Goal: Navigation & Orientation: Find specific page/section

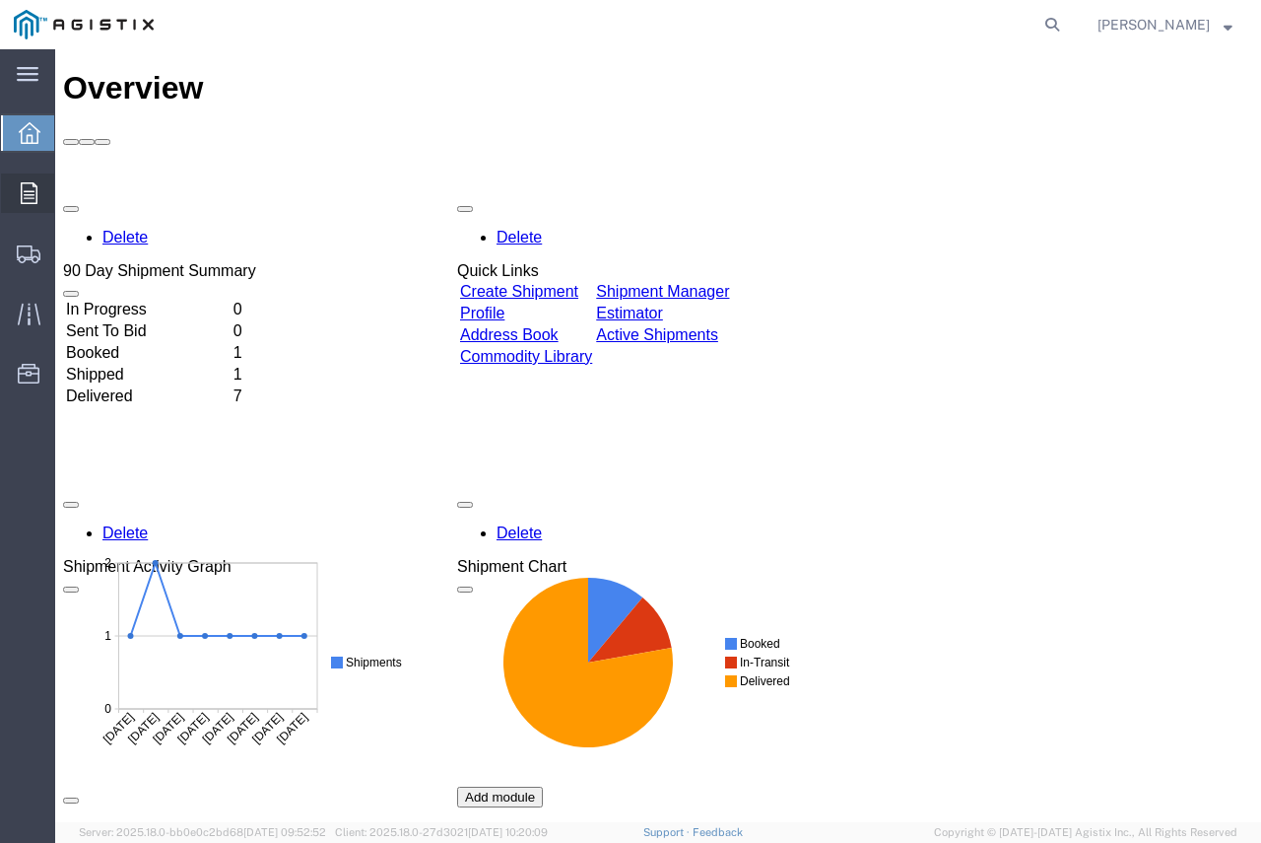
click at [68, 190] on span "Orders" at bounding box center [61, 192] width 14 height 39
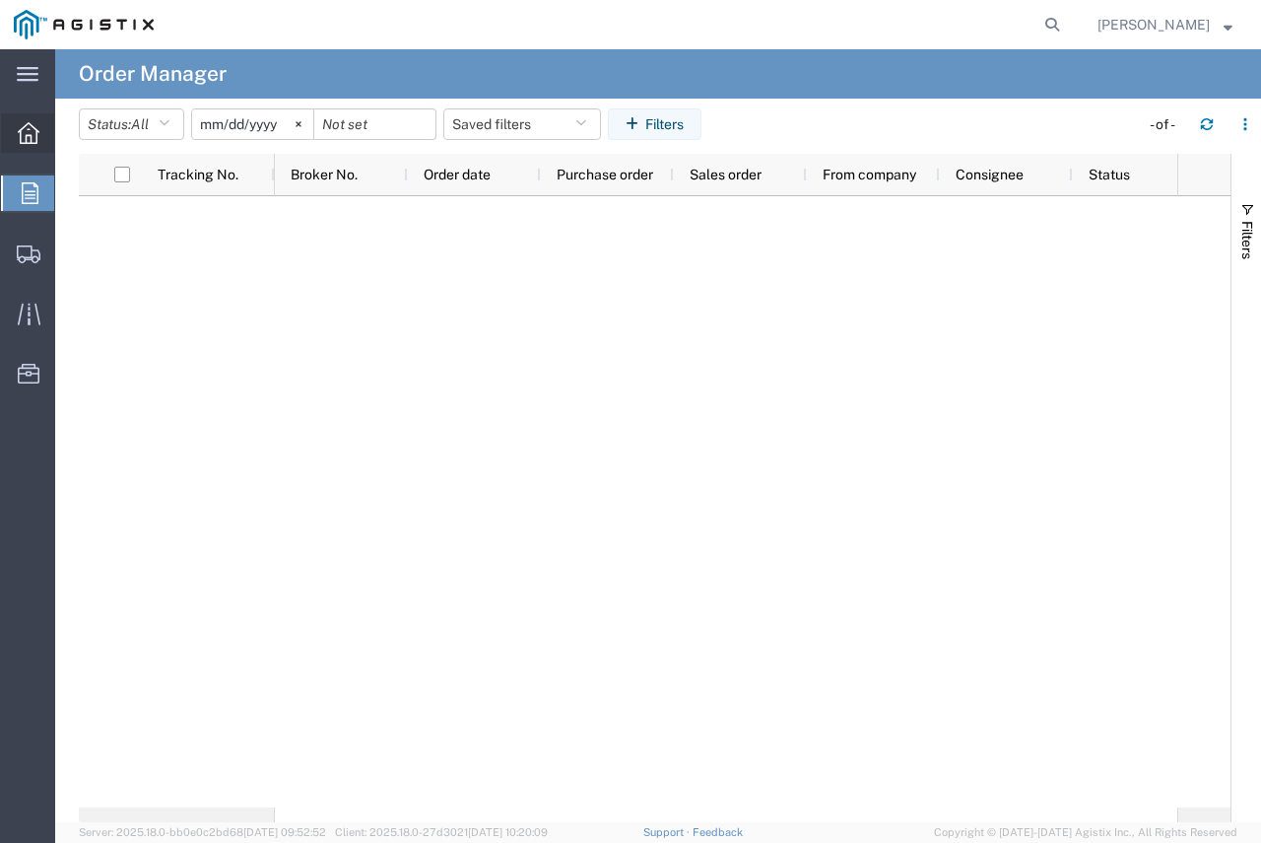
click at [39, 140] on div at bounding box center [28, 132] width 55 height 39
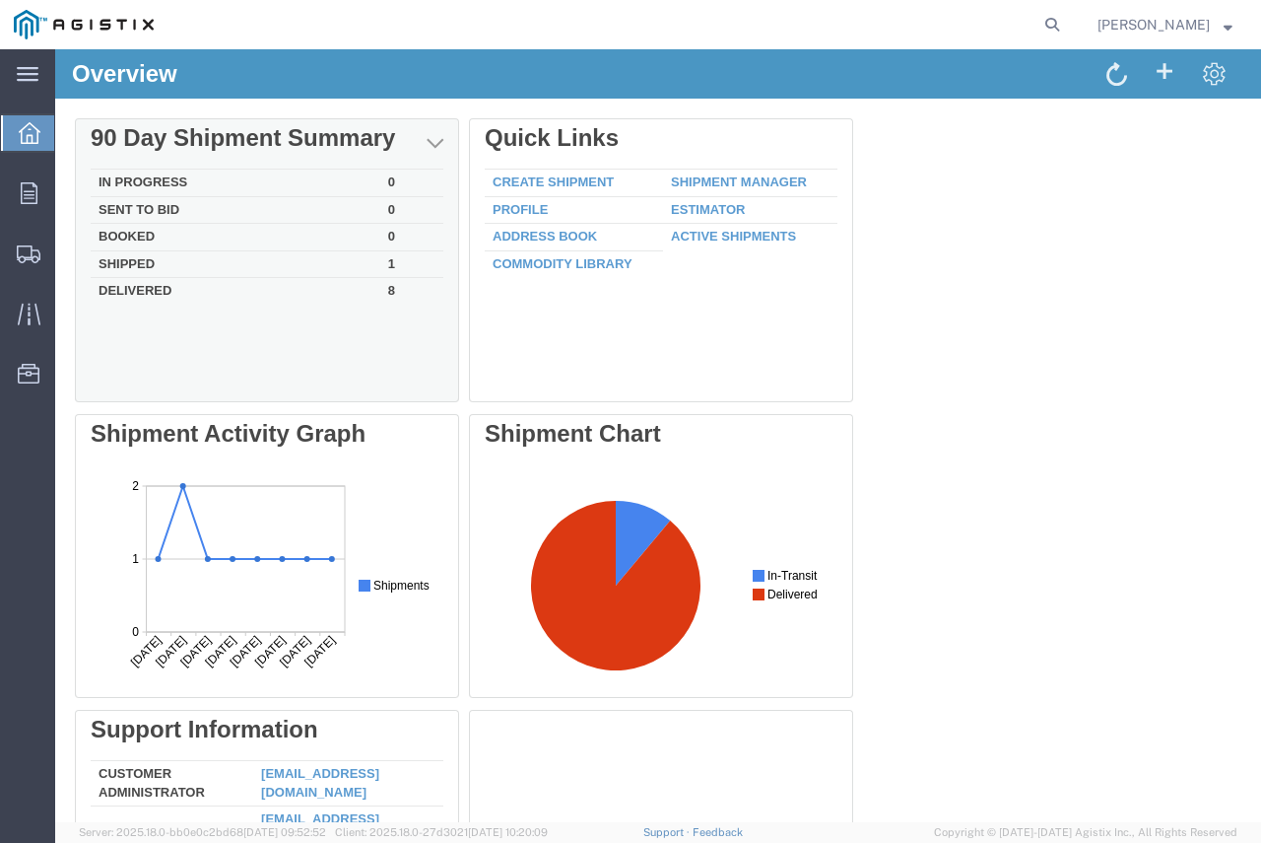
click at [346, 265] on td "Shipped" at bounding box center [236, 264] width 290 height 28
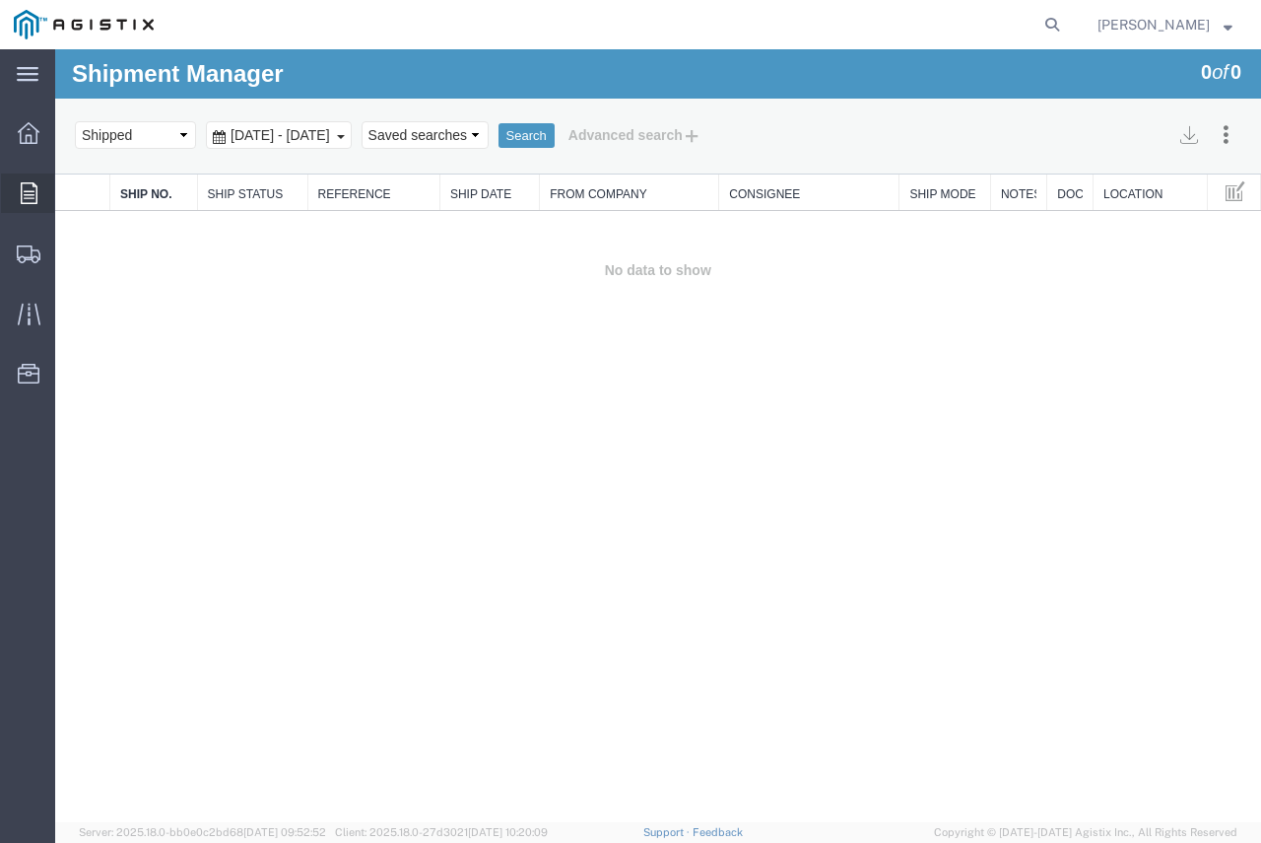
click at [68, 195] on span "Orders" at bounding box center [61, 192] width 14 height 39
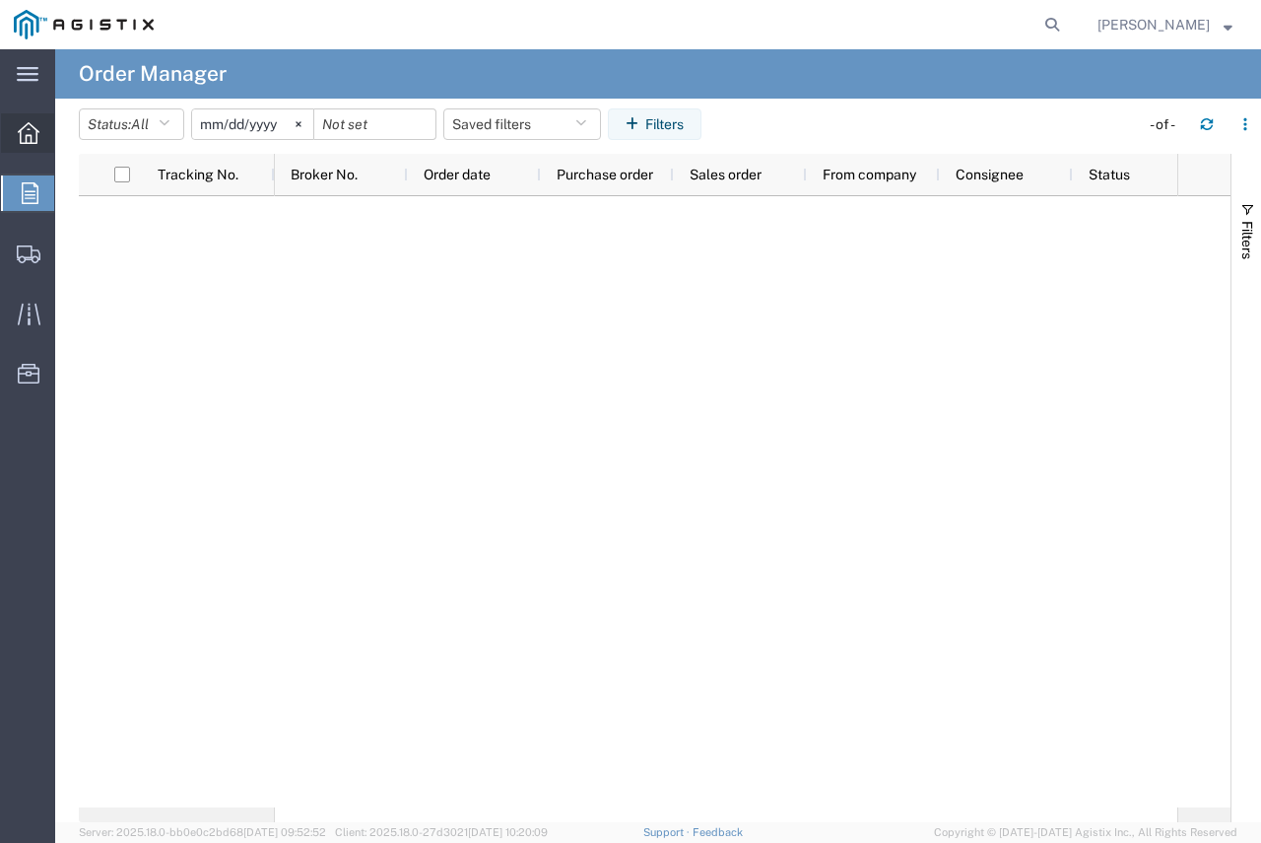
click at [38, 139] on icon at bounding box center [29, 133] width 22 height 22
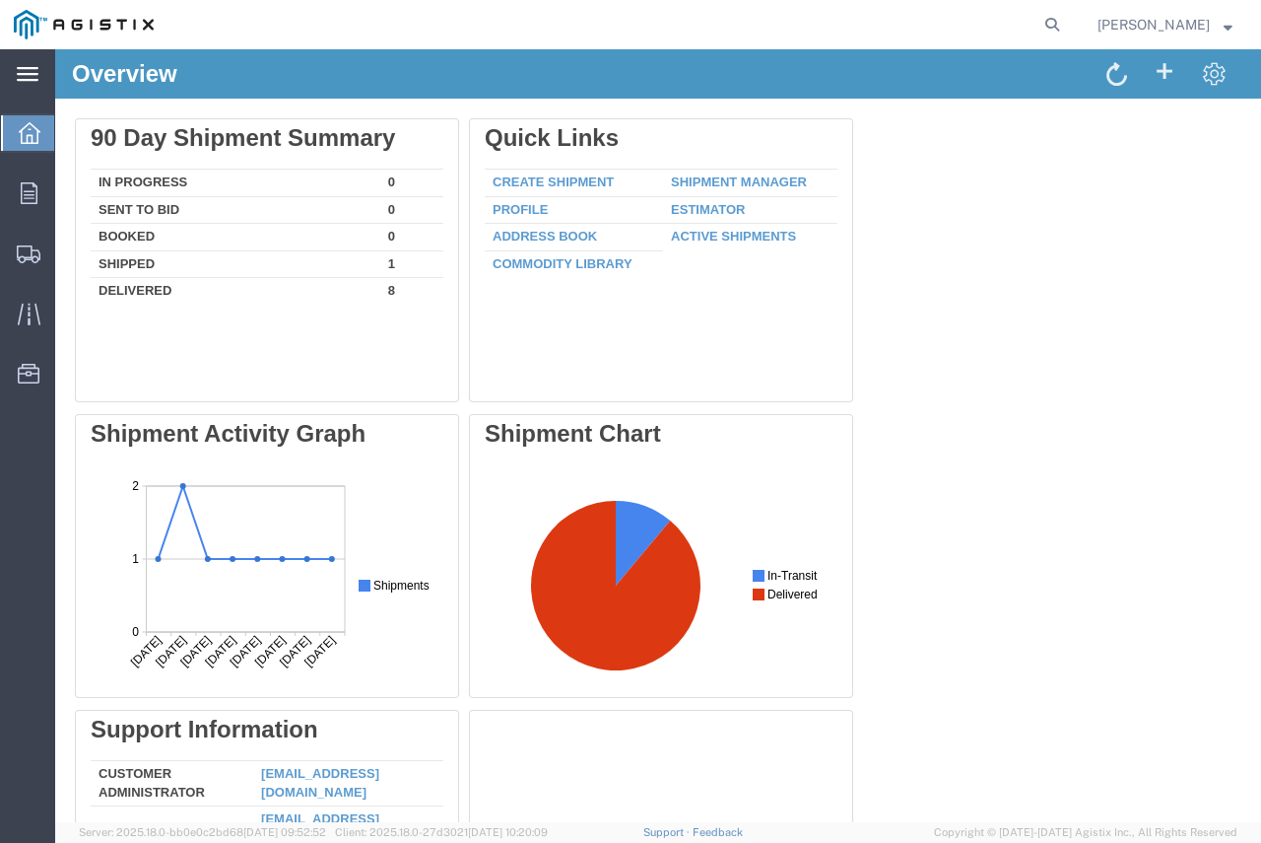
click at [23, 83] on svg-icon at bounding box center [28, 74] width 22 height 20
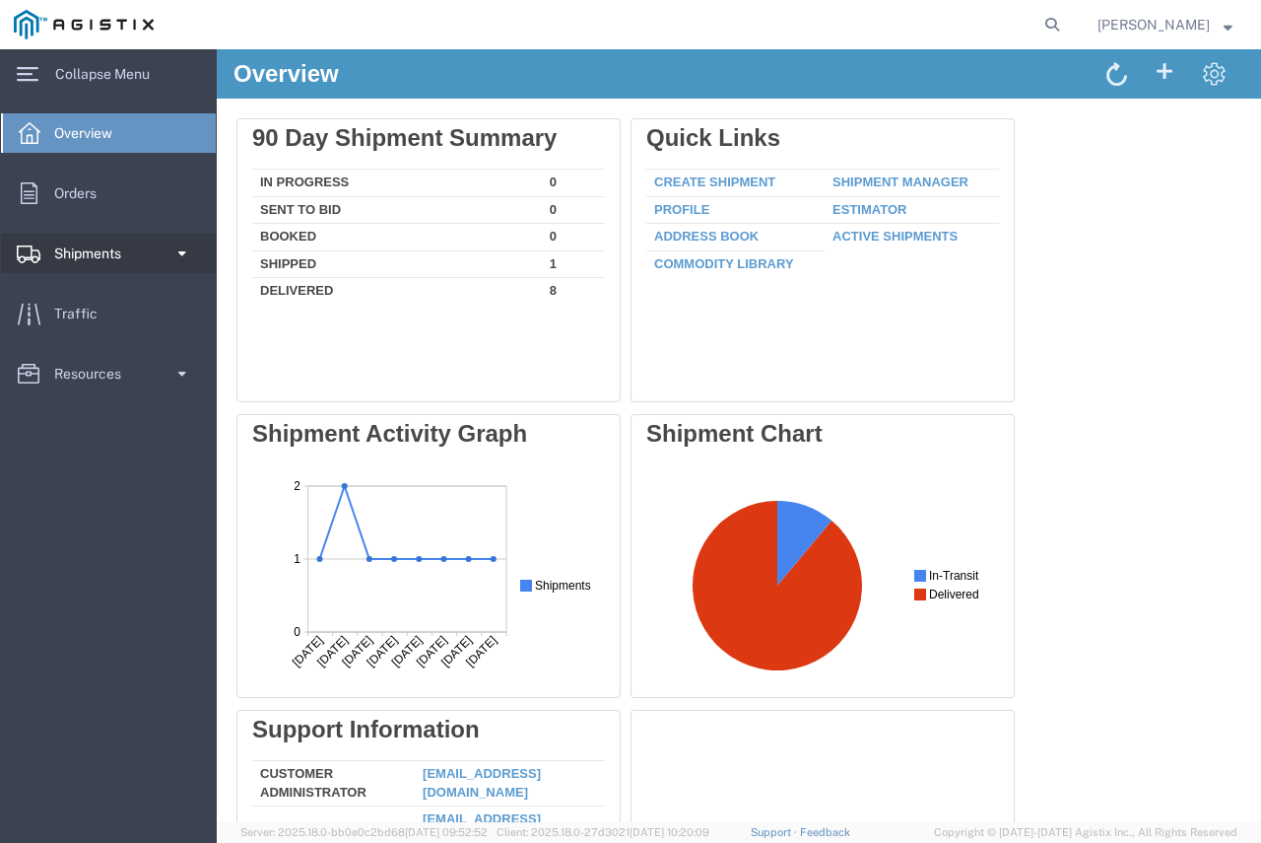
click at [177, 252] on span at bounding box center [181, 253] width 17 height 39
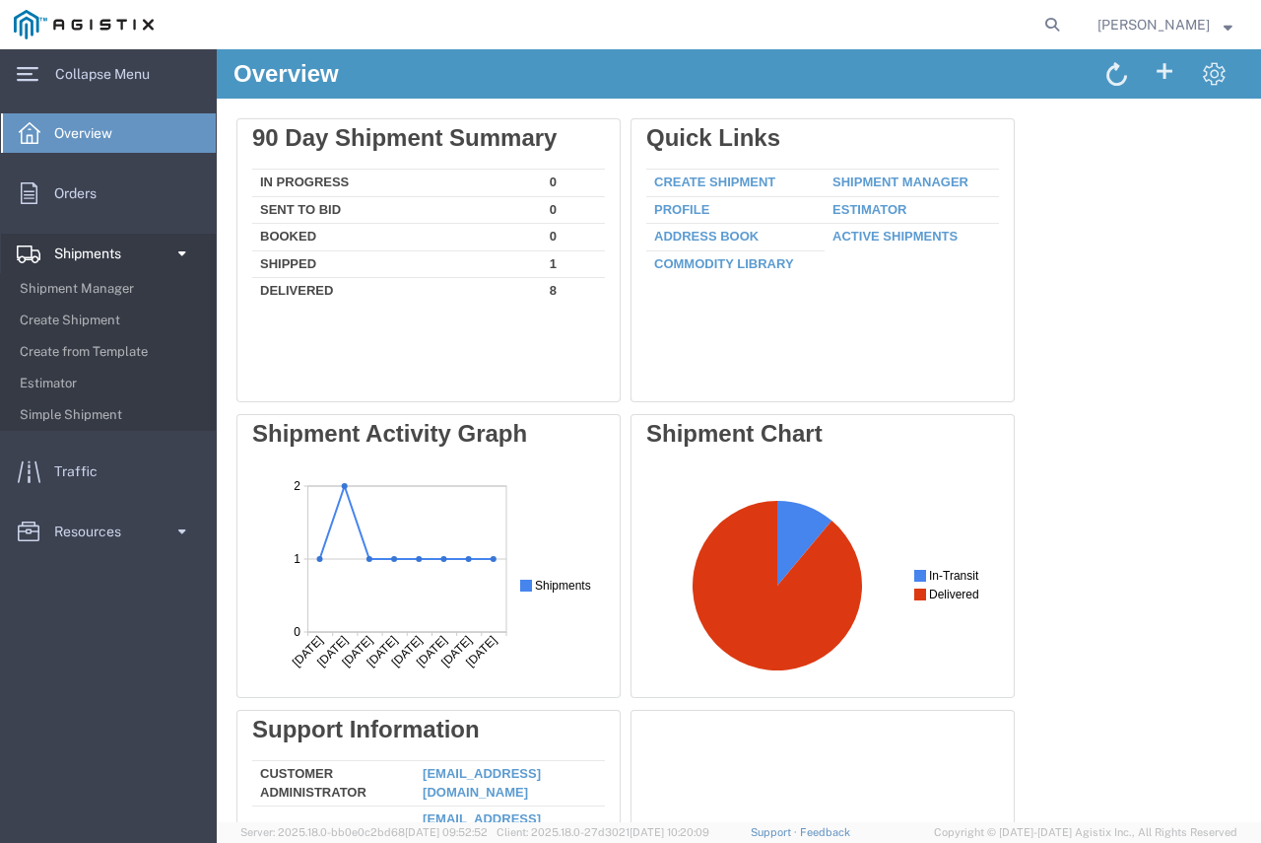
click at [113, 250] on span "Shipments" at bounding box center [94, 253] width 81 height 39
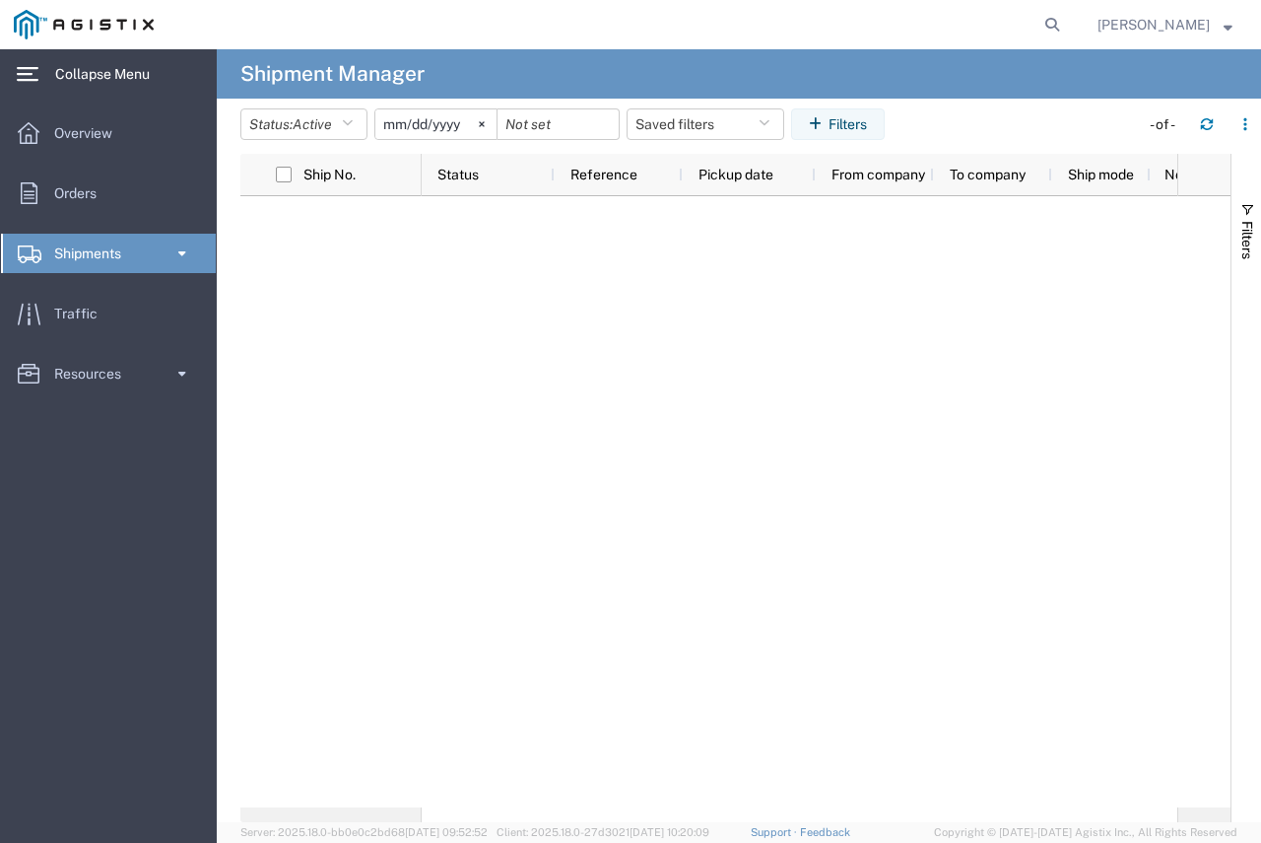
click at [42, 80] on div "main_menu Created with Sketch." at bounding box center [27, 73] width 55 height 49
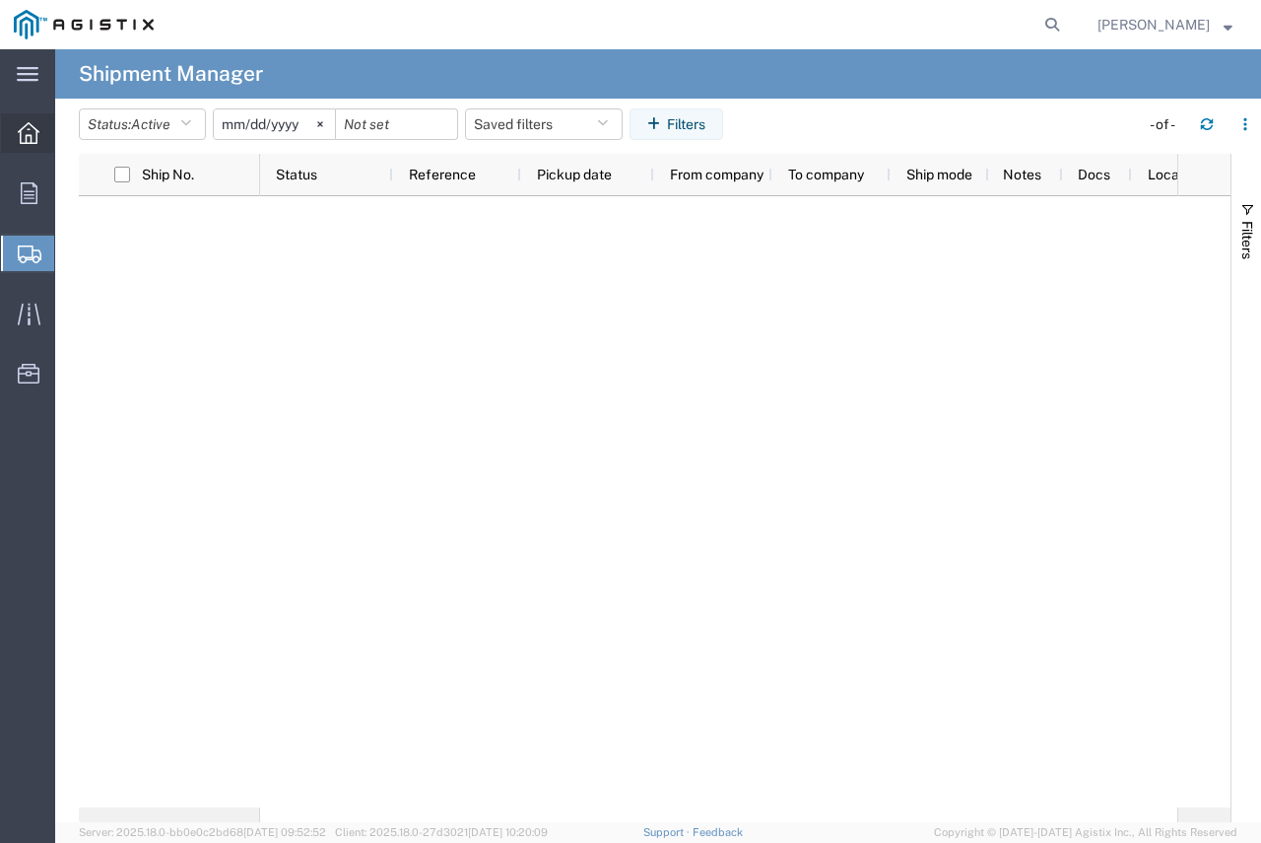
click at [17, 127] on div at bounding box center [28, 132] width 55 height 39
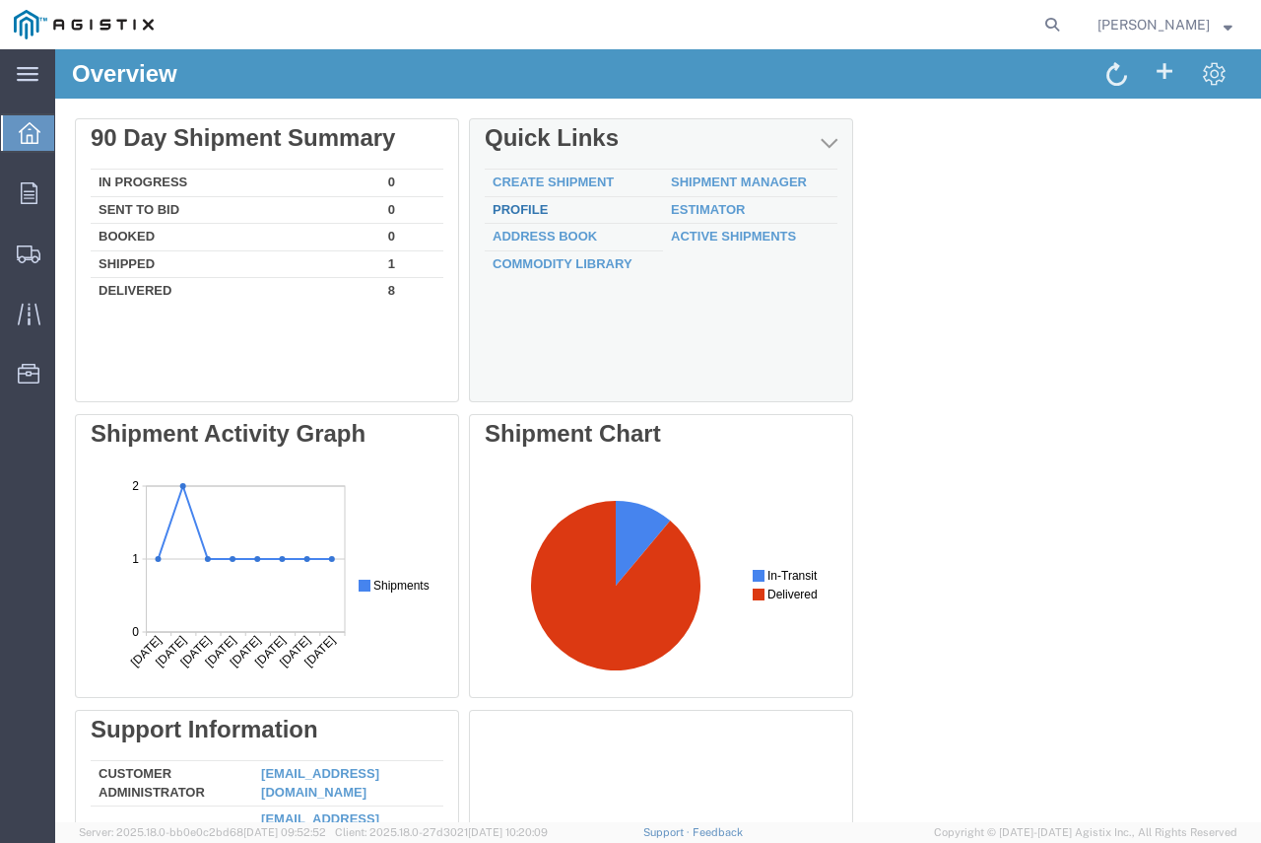
click at [516, 214] on link "Profile" at bounding box center [520, 209] width 55 height 15
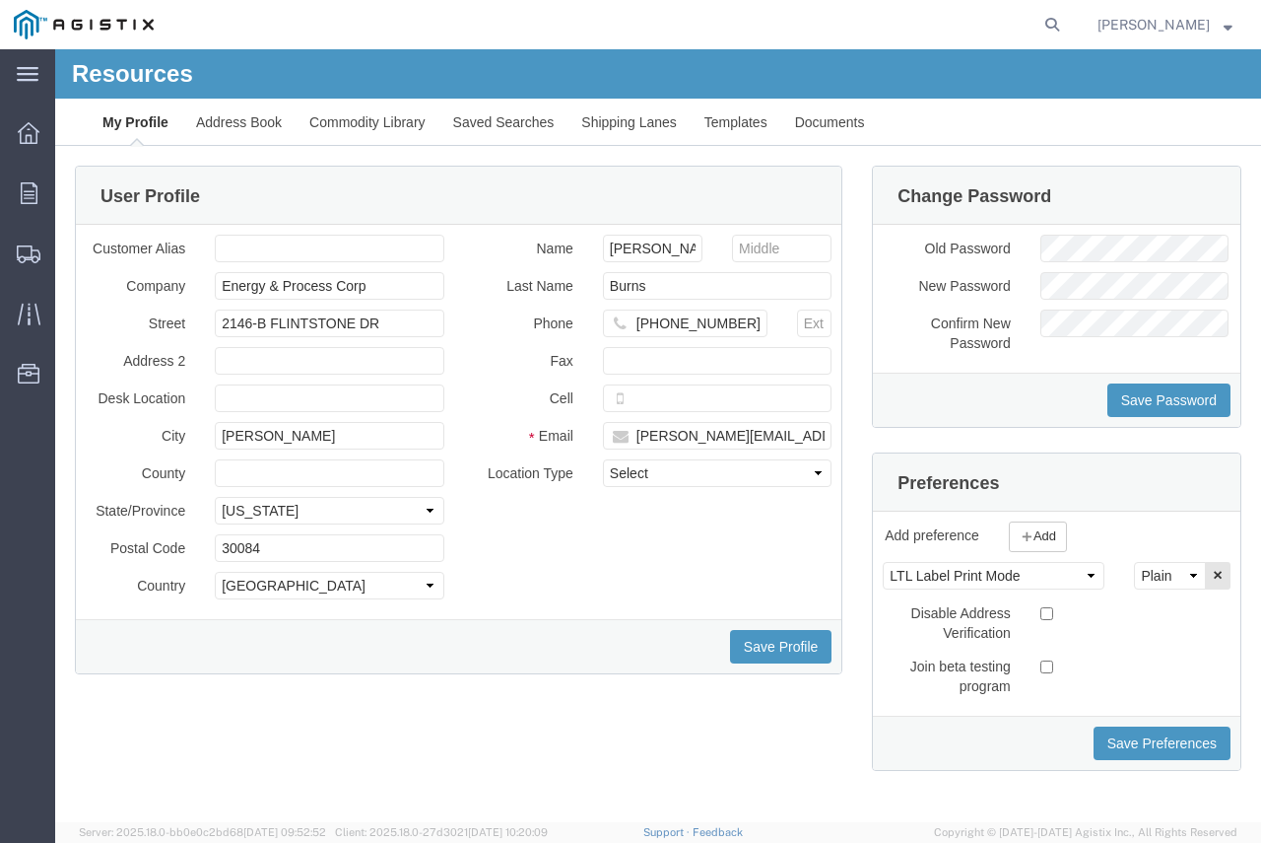
click at [611, 118] on link "Shipping Lanes" at bounding box center [629, 122] width 123 height 47
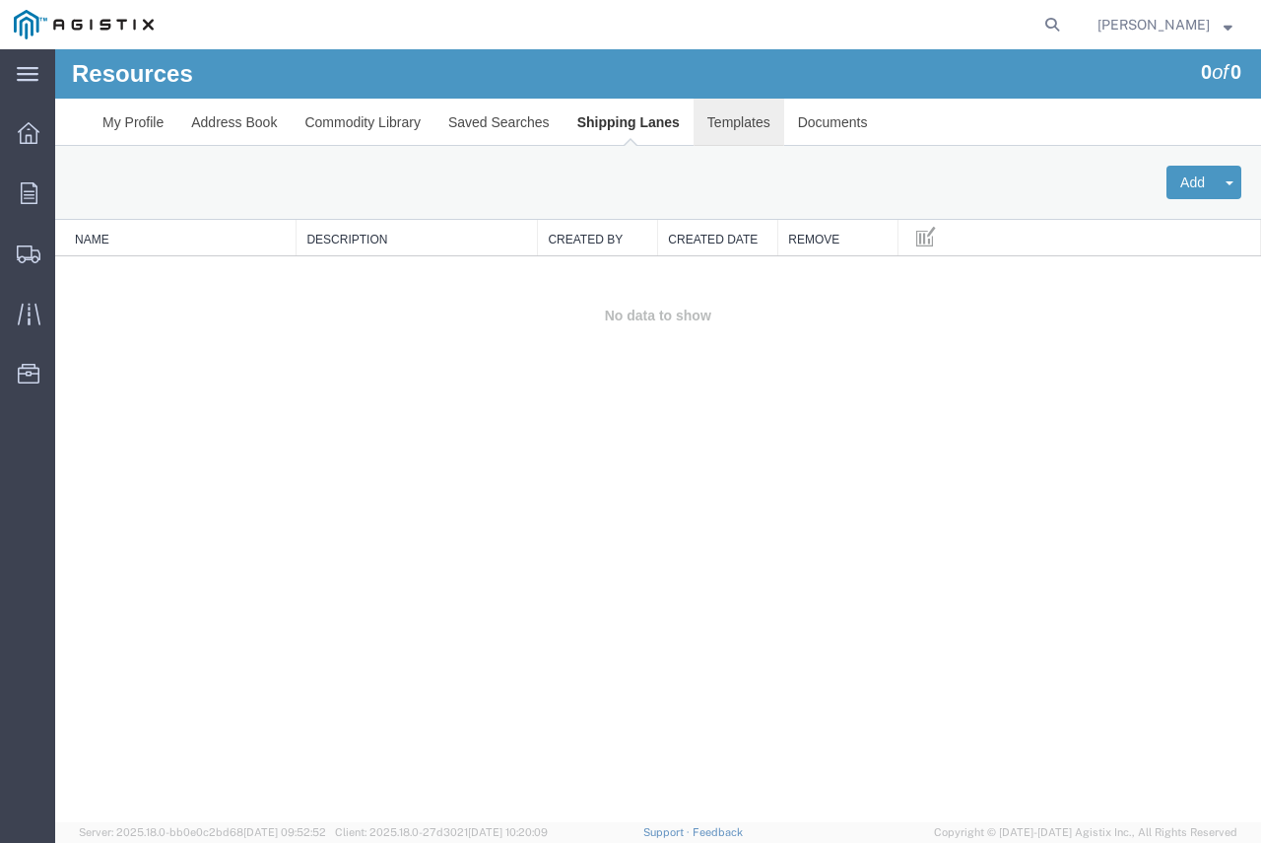
click at [701, 124] on link "Templates" at bounding box center [739, 122] width 91 height 47
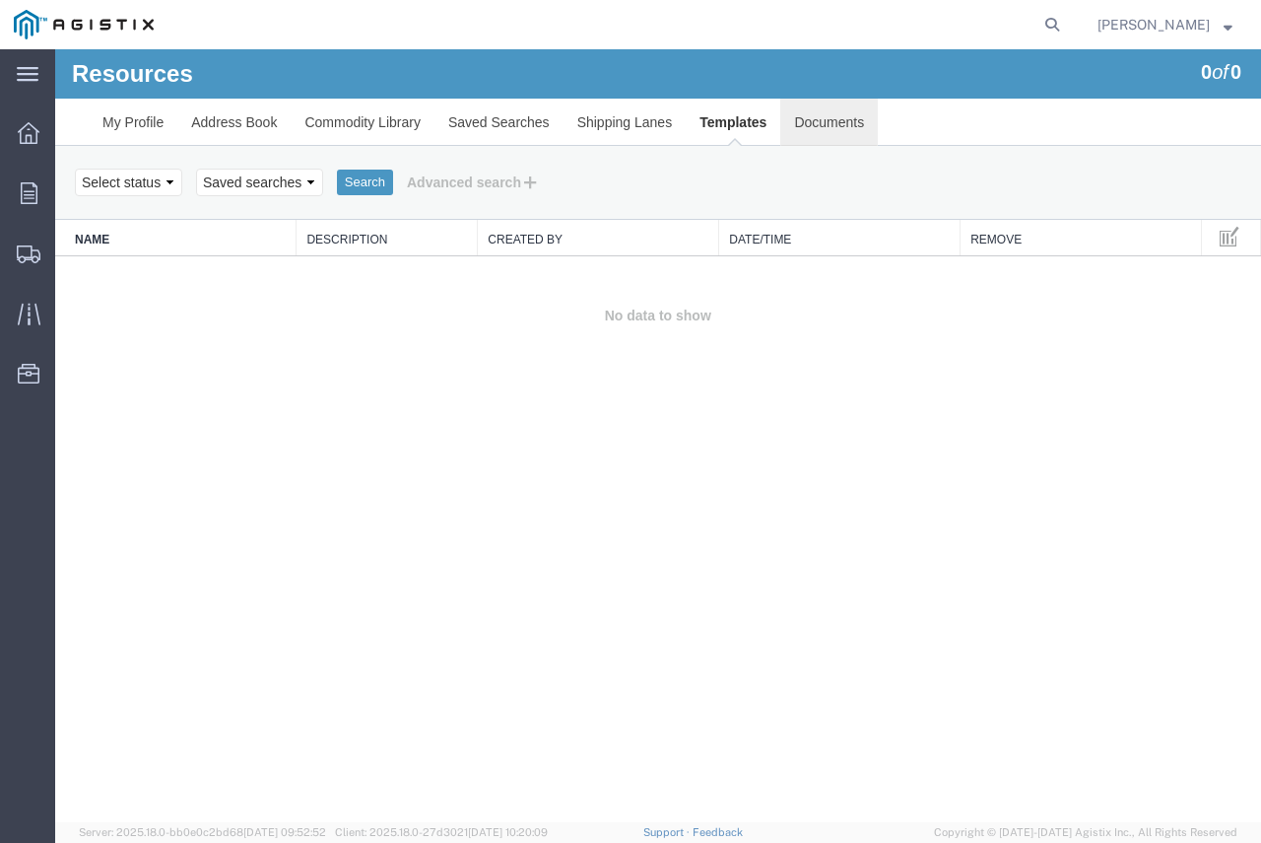
click at [811, 124] on link "Documents" at bounding box center [829, 122] width 98 height 47
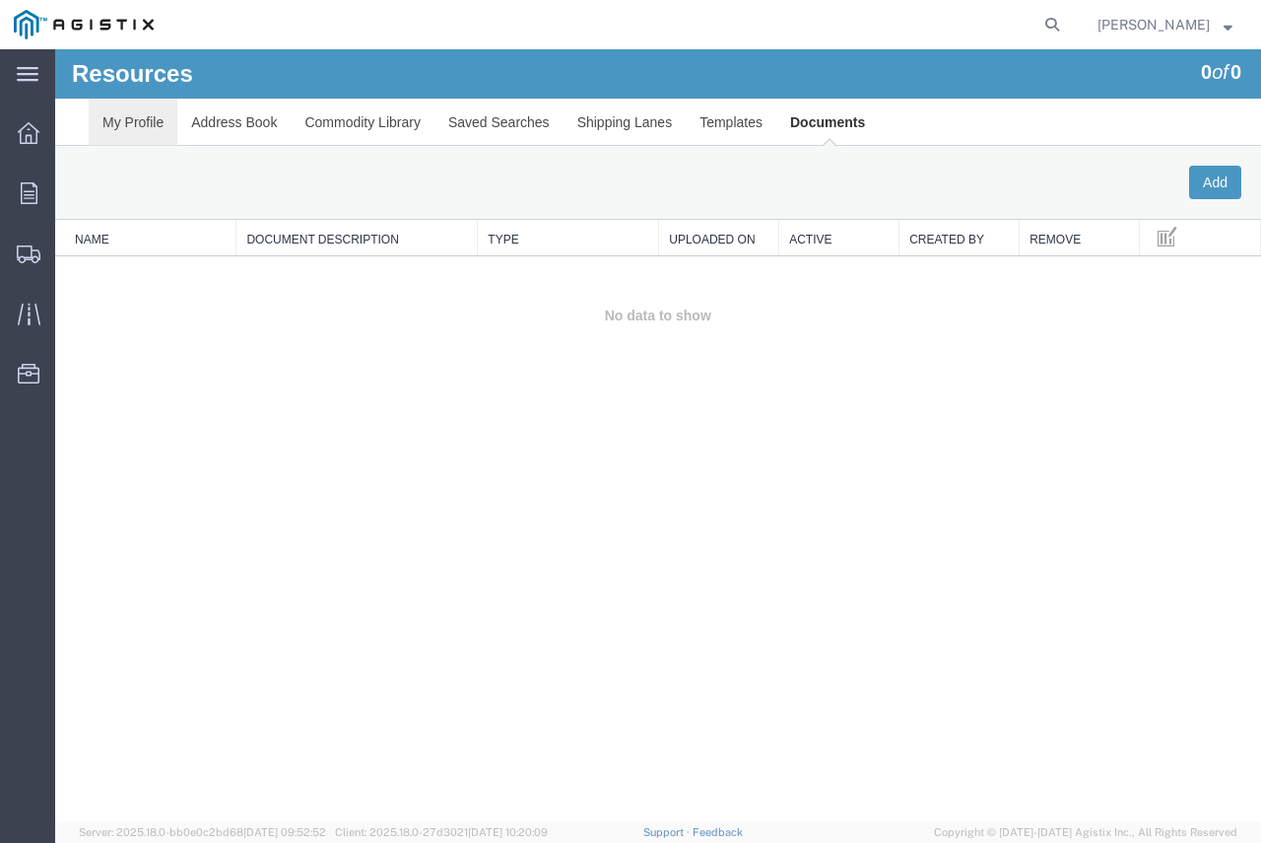
click at [129, 122] on link "My Profile" at bounding box center [133, 122] width 89 height 47
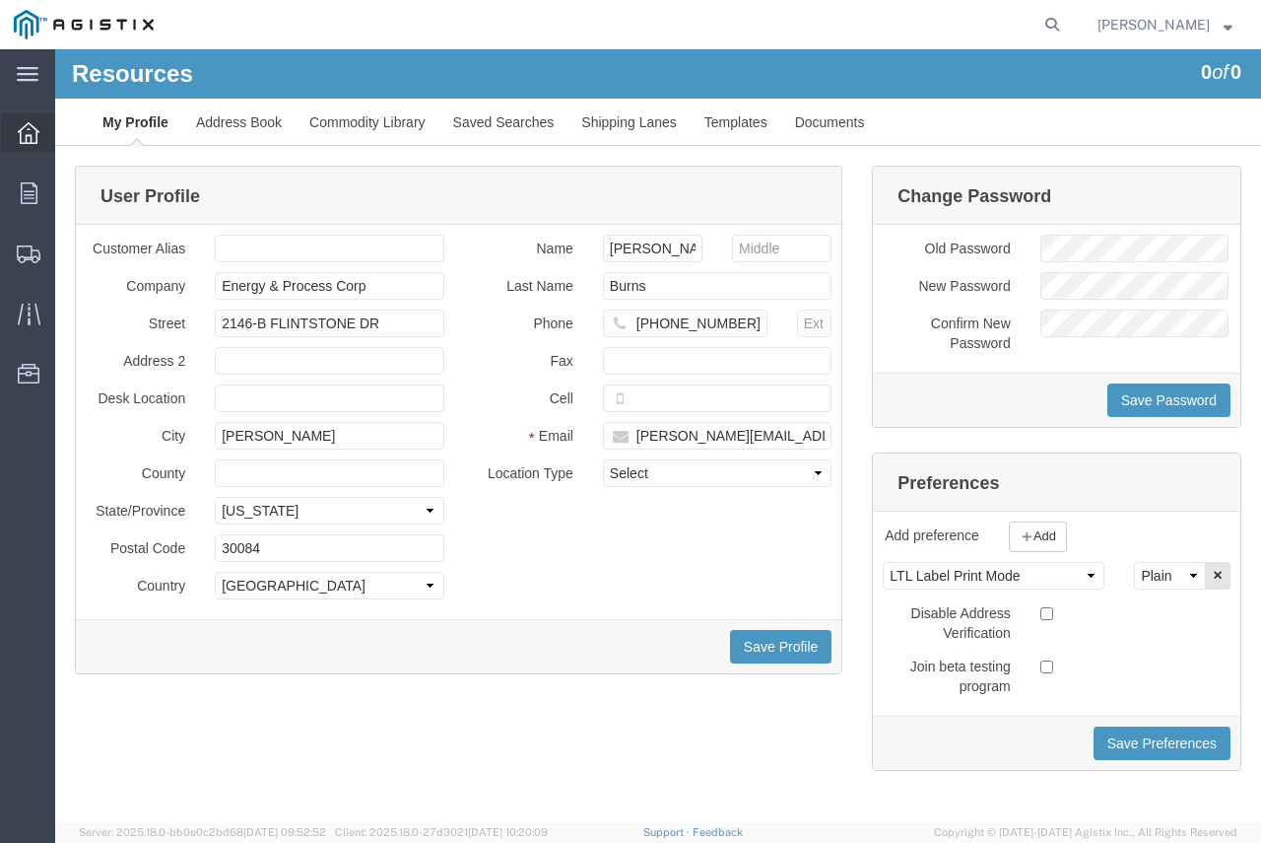
click at [14, 131] on div at bounding box center [28, 132] width 55 height 39
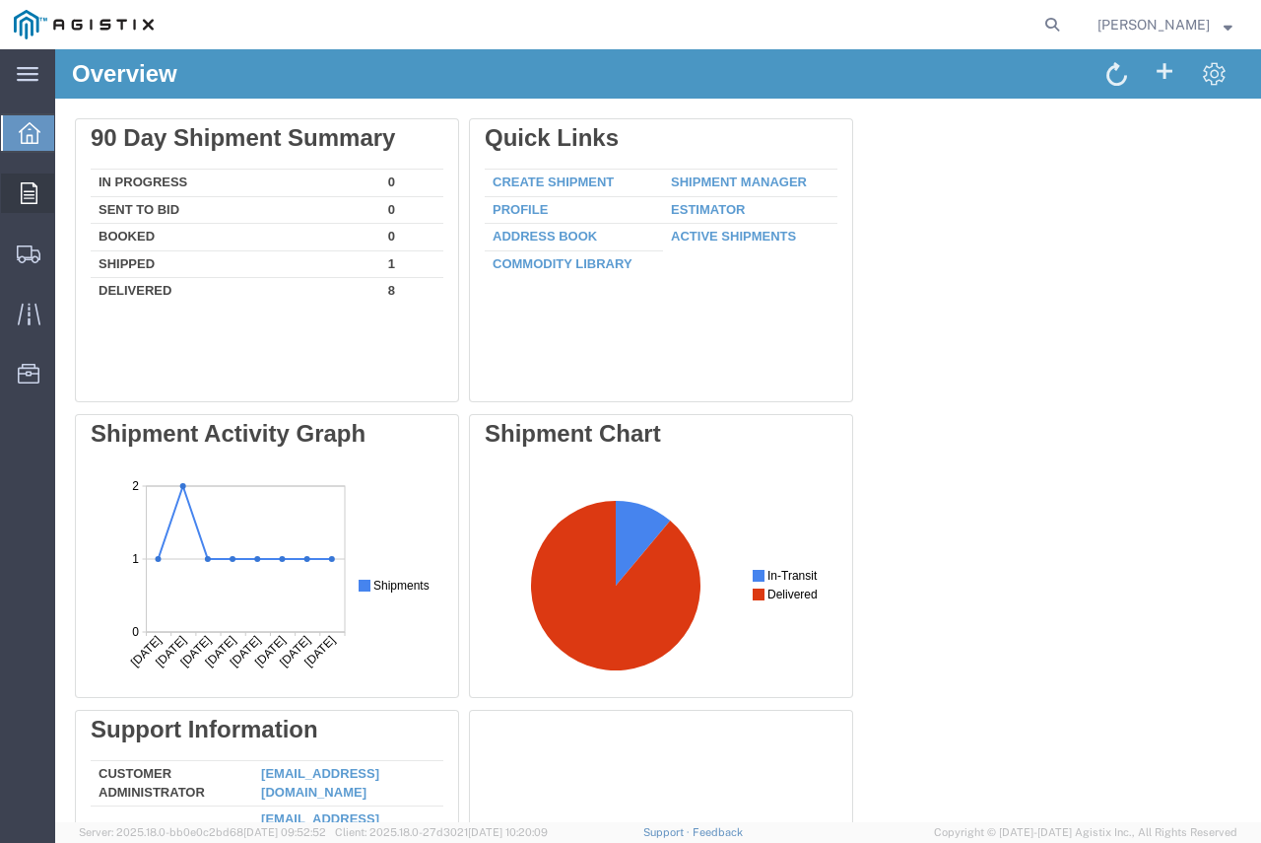
click at [27, 181] on div at bounding box center [28, 192] width 55 height 39
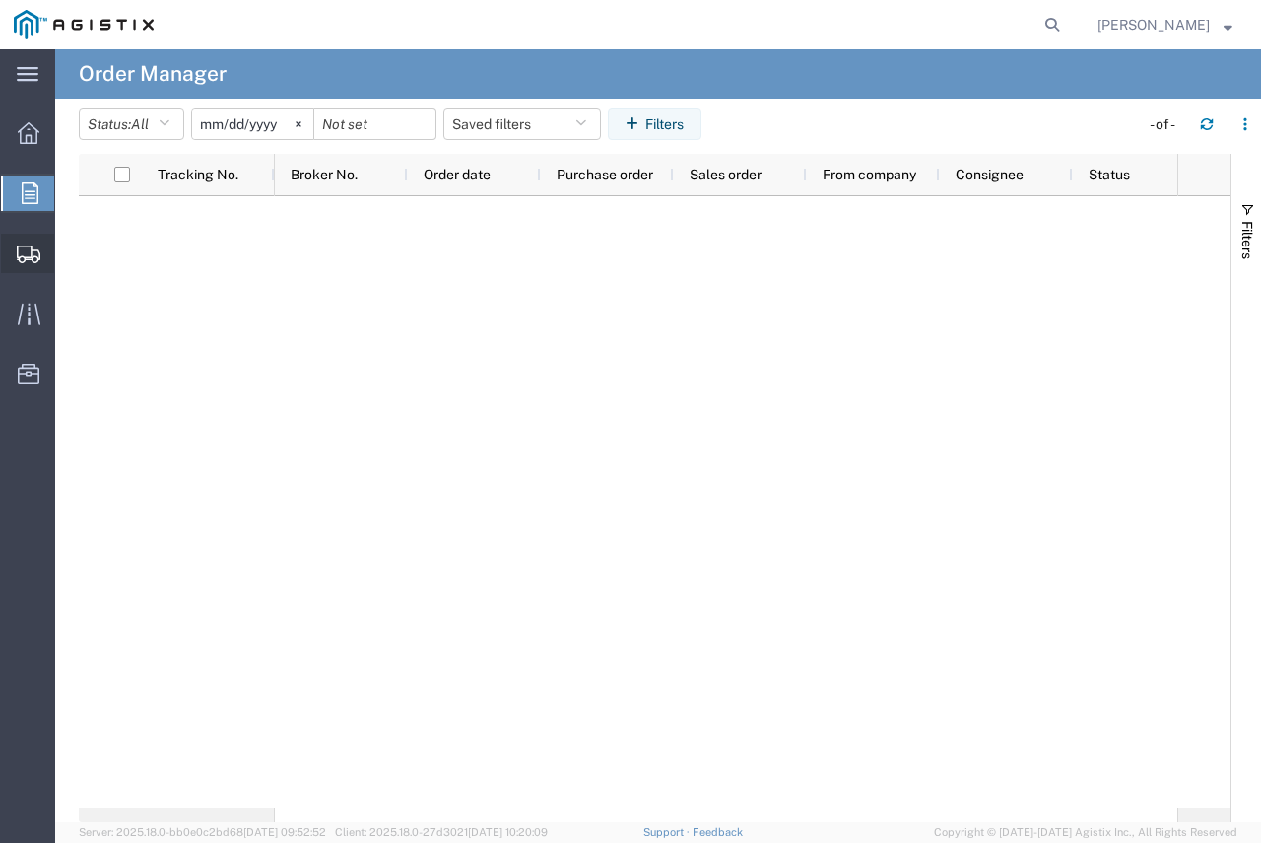
click at [30, 270] on div at bounding box center [28, 253] width 55 height 39
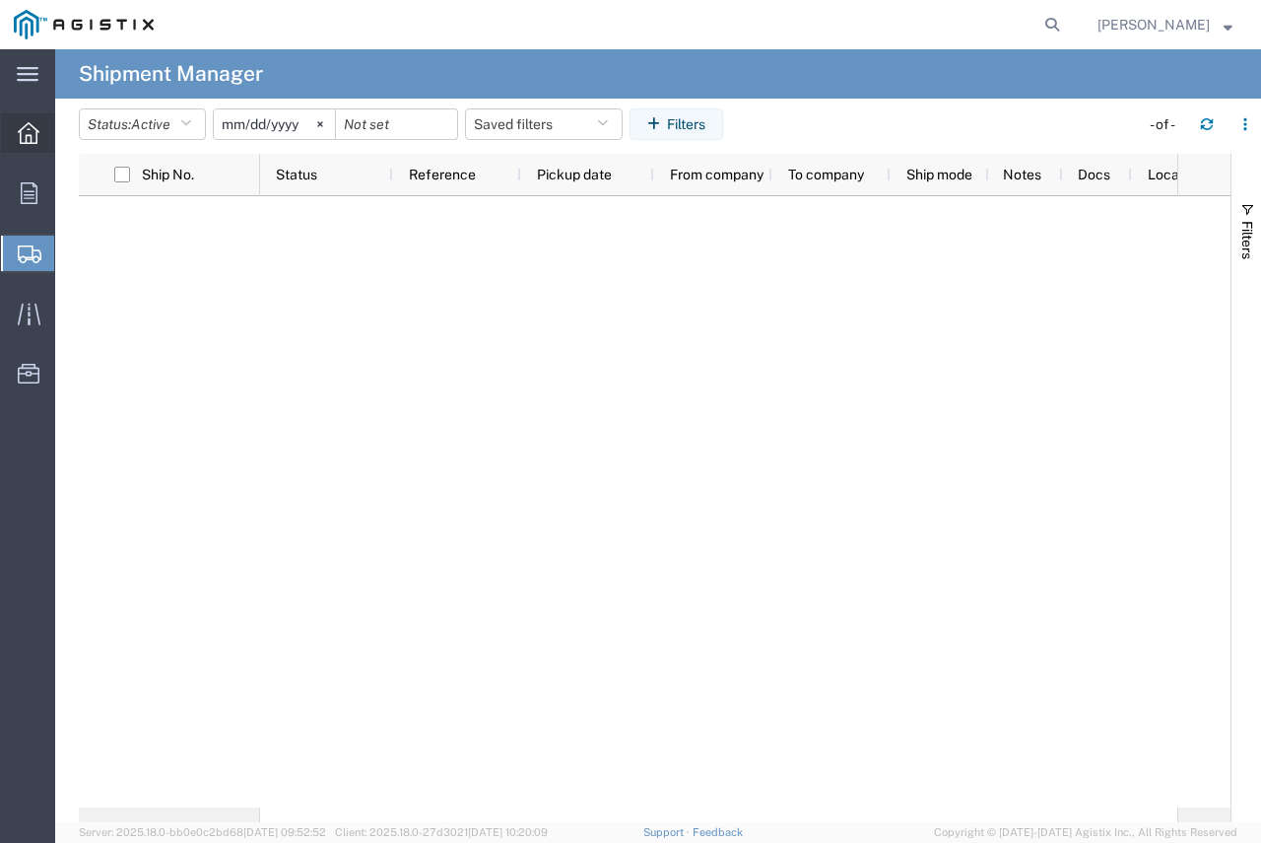
click at [22, 138] on icon at bounding box center [29, 133] width 22 height 22
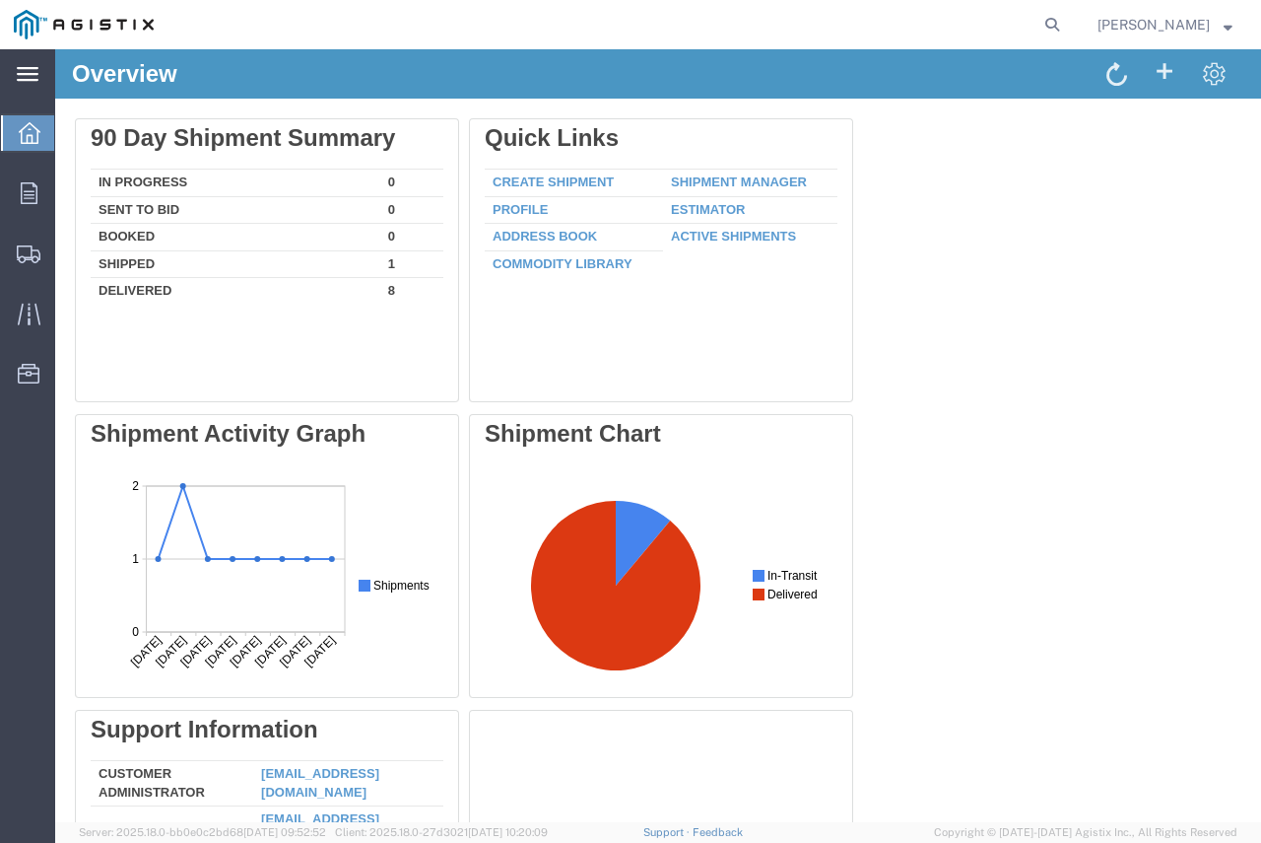
click at [33, 73] on icon at bounding box center [28, 74] width 22 height 15
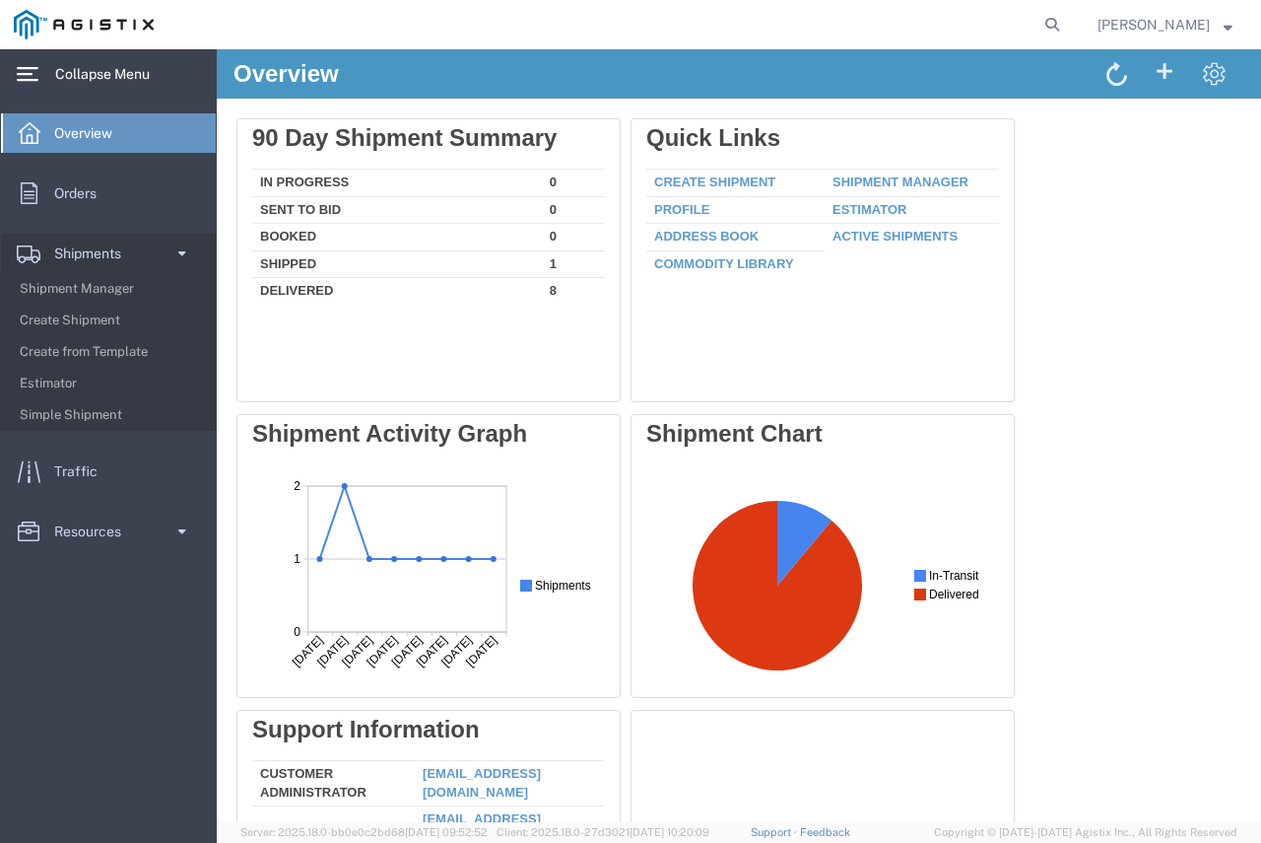
click at [33, 73] on icon at bounding box center [28, 74] width 22 height 15
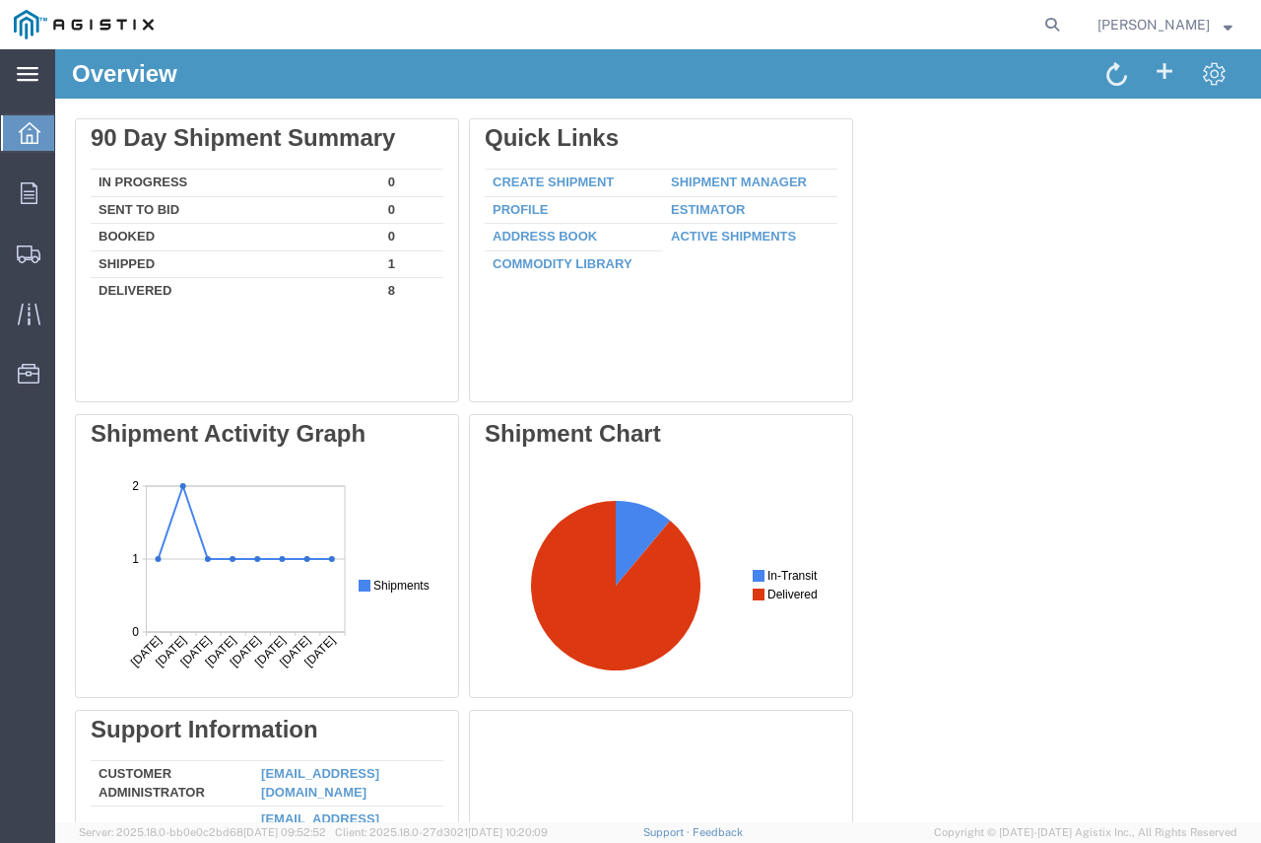
click at [33, 73] on icon at bounding box center [28, 74] width 22 height 15
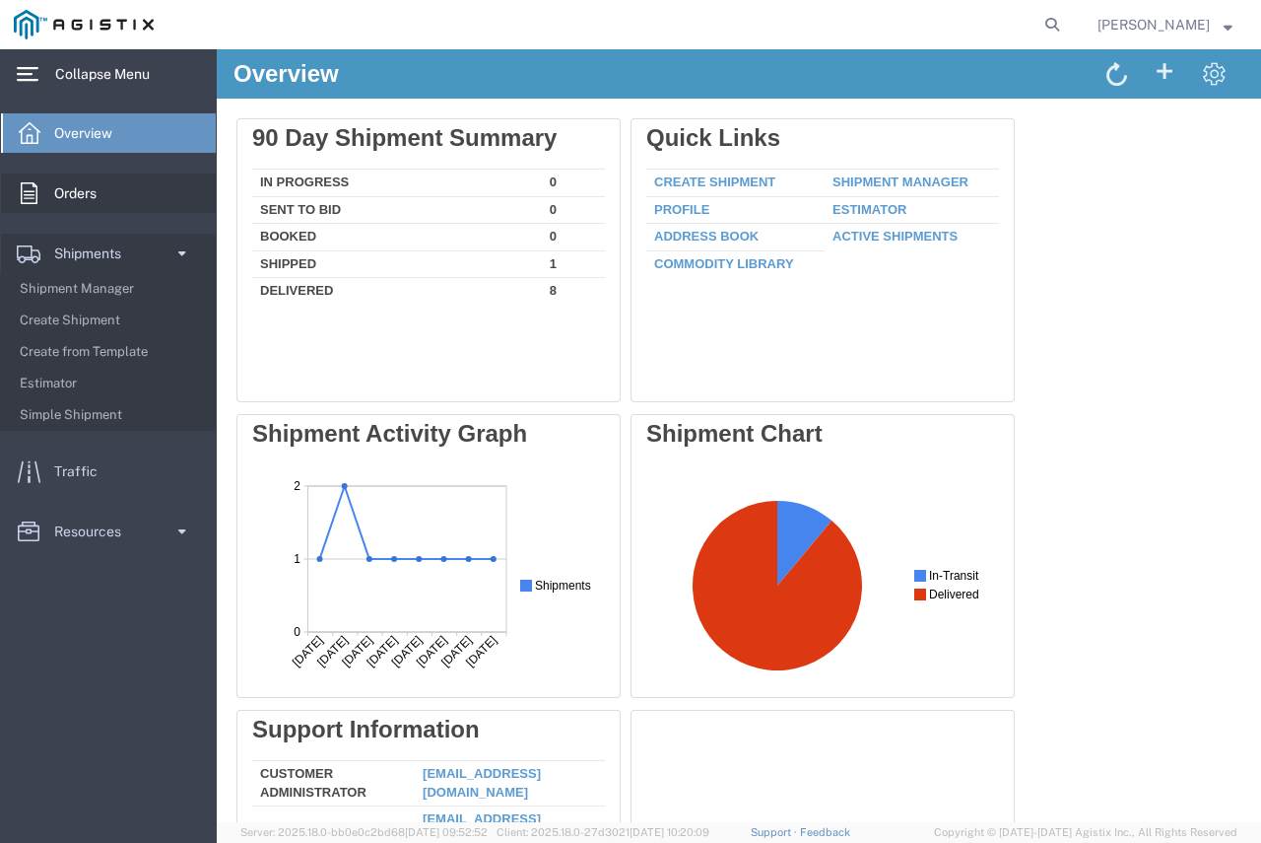
click at [78, 185] on span "Orders" at bounding box center [82, 192] width 56 height 39
